Goal: Transaction & Acquisition: Purchase product/service

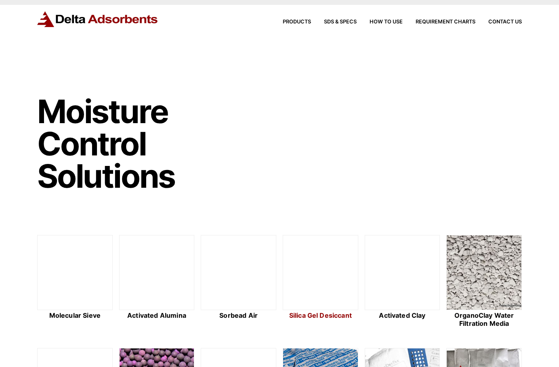
scroll to position [121, 0]
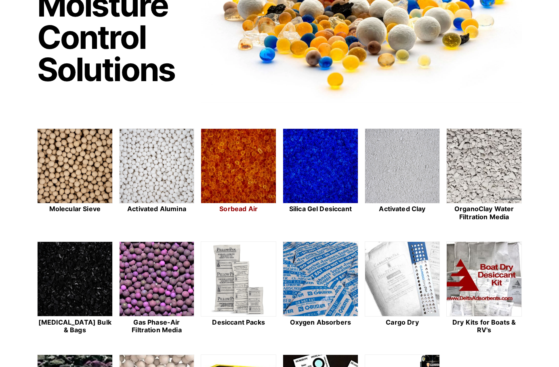
click at [247, 146] on img at bounding box center [238, 166] width 75 height 75
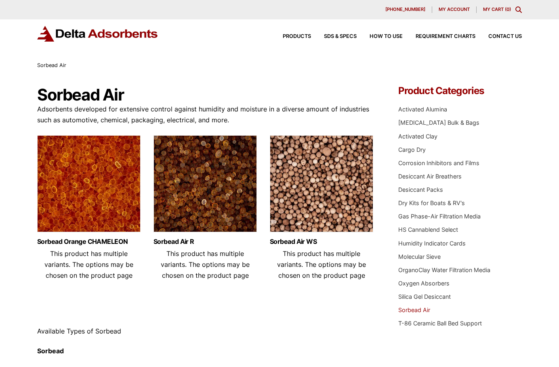
click at [224, 163] on img at bounding box center [205, 185] width 103 height 101
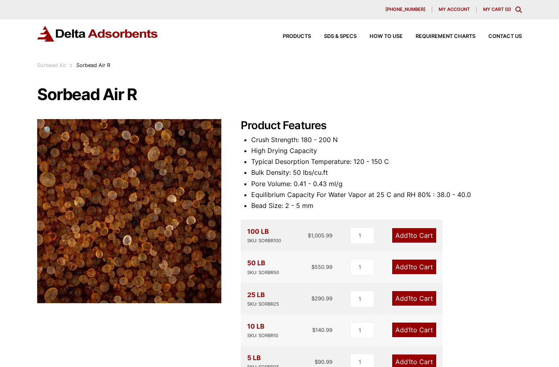
click at [412, 235] on link "Add 1 to Cart" at bounding box center [414, 235] width 44 height 15
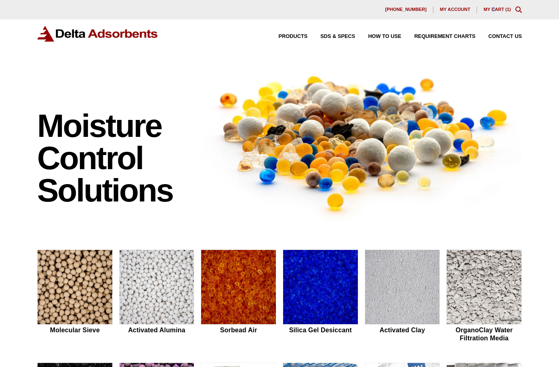
click at [493, 12] on div "630-980-5205 My account My Cart ( 1 )" at bounding box center [279, 9] width 485 height 6
click at [493, 11] on link "My Cart ( 1 )" at bounding box center [497, 9] width 27 height 5
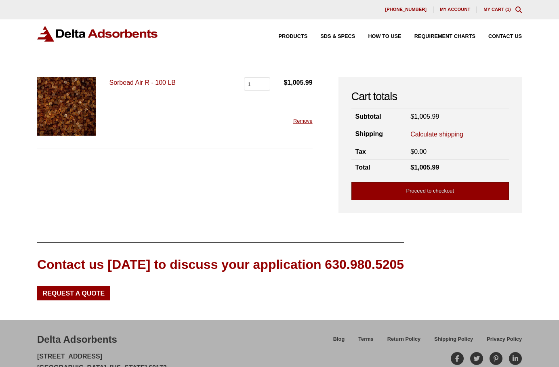
click at [416, 189] on link "Proceed to checkout" at bounding box center [430, 191] width 158 height 18
